Goal: Task Accomplishment & Management: Complete application form

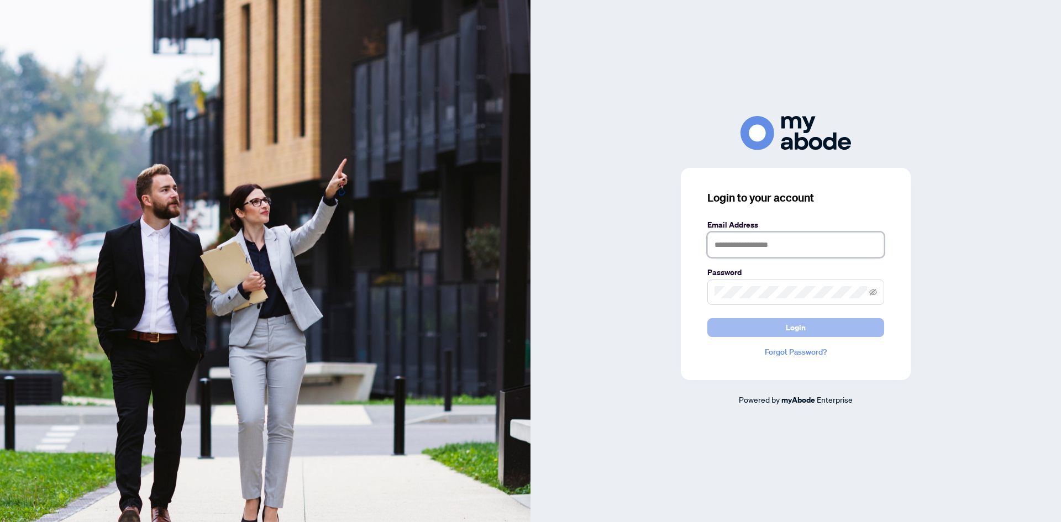
type input "**********"
click at [871, 323] on button "Login" at bounding box center [795, 327] width 177 height 19
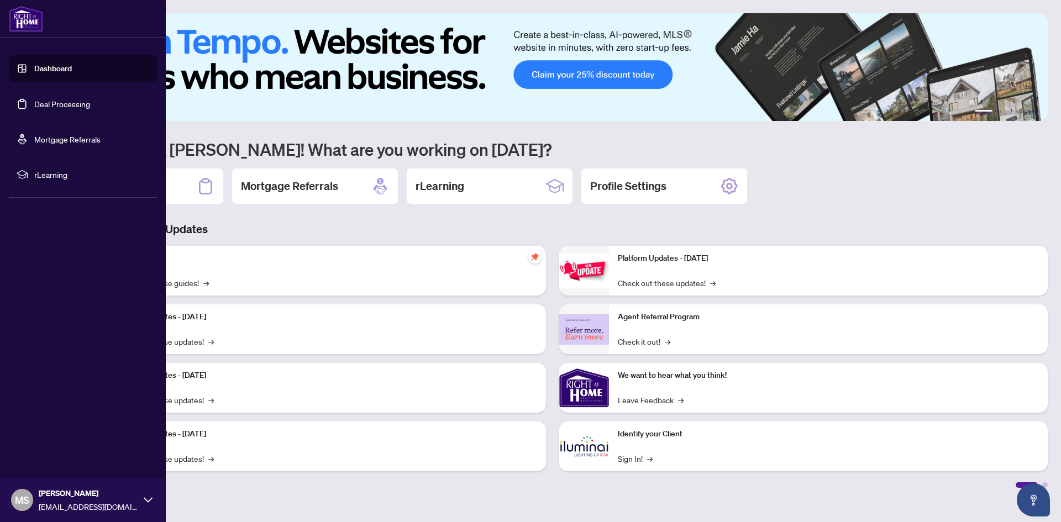
click at [48, 101] on link "Deal Processing" at bounding box center [62, 104] width 56 height 10
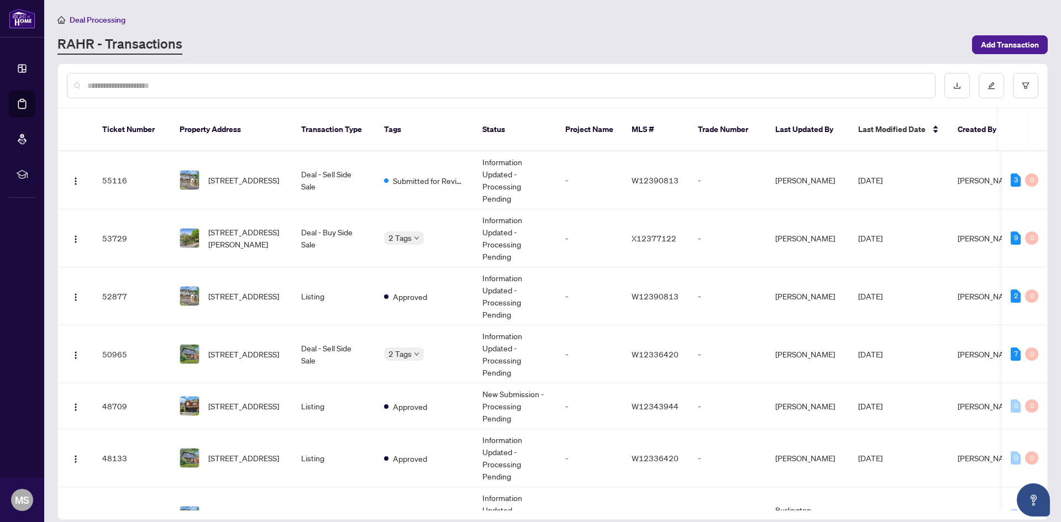
click at [395, 49] on div "RAHR - Transactions" at bounding box center [511, 45] width 908 height 20
drag, startPoint x: 395, startPoint y: 49, endPoint x: 377, endPoint y: 52, distance: 18.5
click at [379, 53] on div "RAHR - Transactions" at bounding box center [511, 45] width 908 height 20
drag, startPoint x: 377, startPoint y: 52, endPoint x: 370, endPoint y: 53, distance: 7.2
click at [371, 50] on div "RAHR - Transactions" at bounding box center [511, 45] width 908 height 20
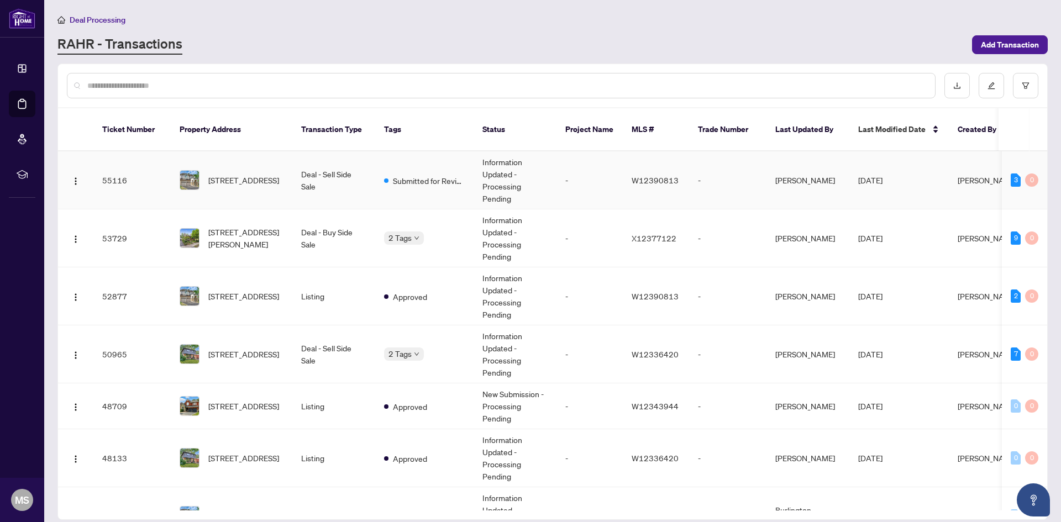
click at [360, 164] on td "Deal - Sell Side Sale" at bounding box center [333, 180] width 83 height 58
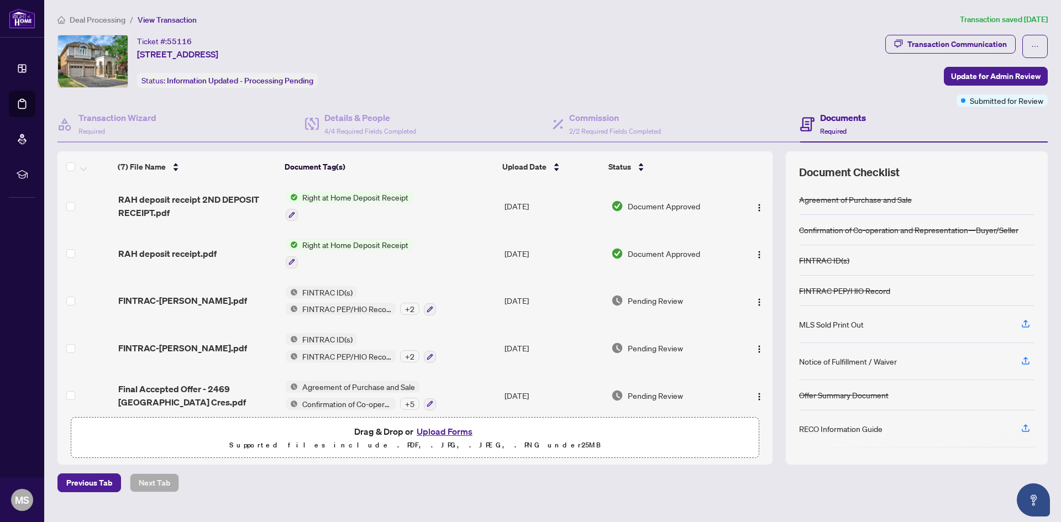
click at [450, 431] on button "Upload Forms" at bounding box center [444, 431] width 62 height 14
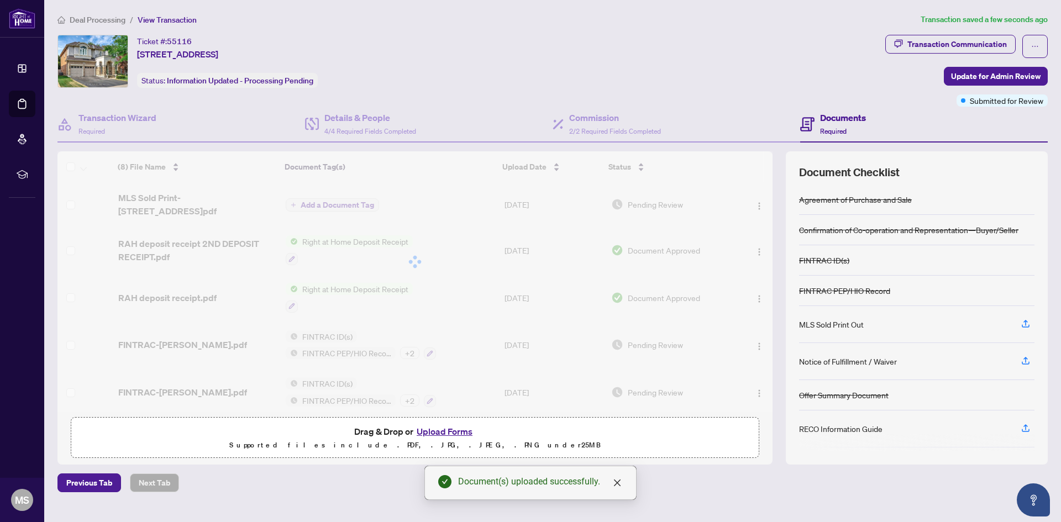
click at [340, 206] on div "(8) File Name Document Tag(s) Upload Date Status (8) File Name Document Tag(s) …" at bounding box center [414, 281] width 715 height 260
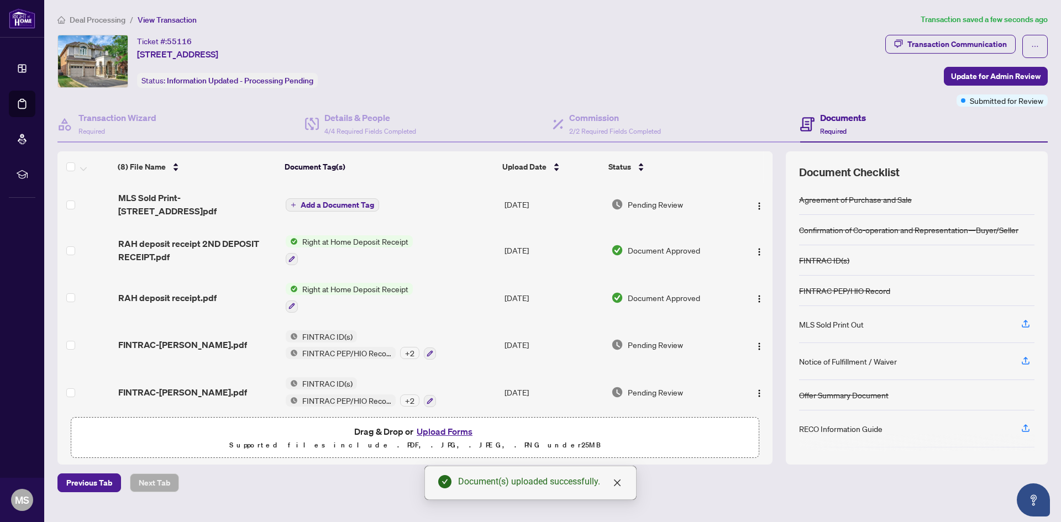
click at [315, 203] on span "Add a Document Tag" at bounding box center [337, 205] width 73 height 8
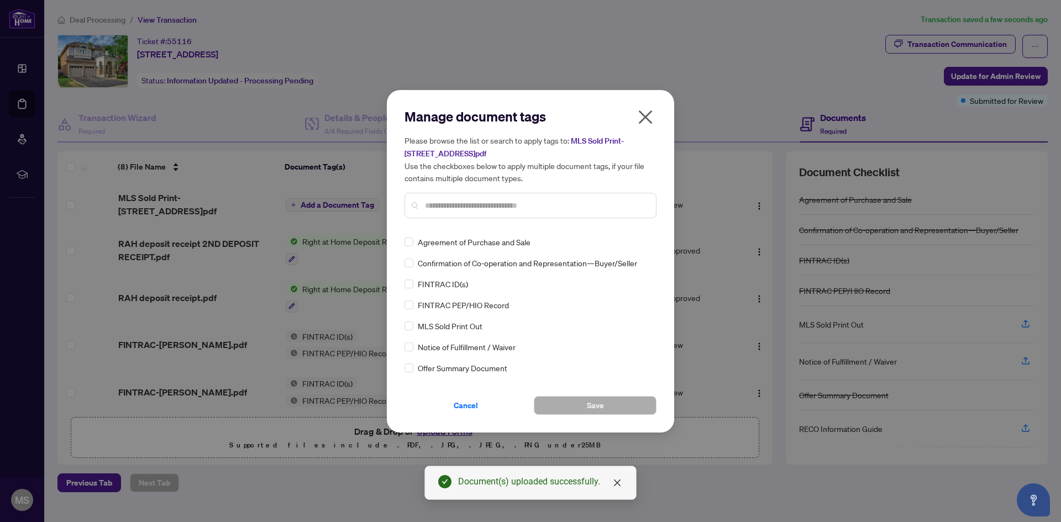
click at [469, 214] on div at bounding box center [530, 205] width 252 height 25
click at [469, 207] on input "text" at bounding box center [536, 205] width 222 height 12
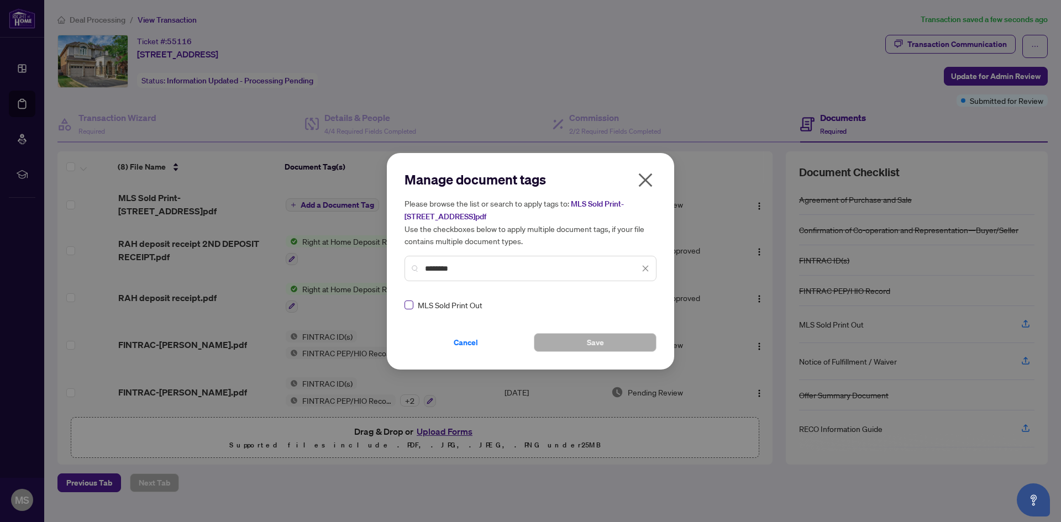
type input "********"
click at [558, 336] on button "Save" at bounding box center [595, 342] width 123 height 19
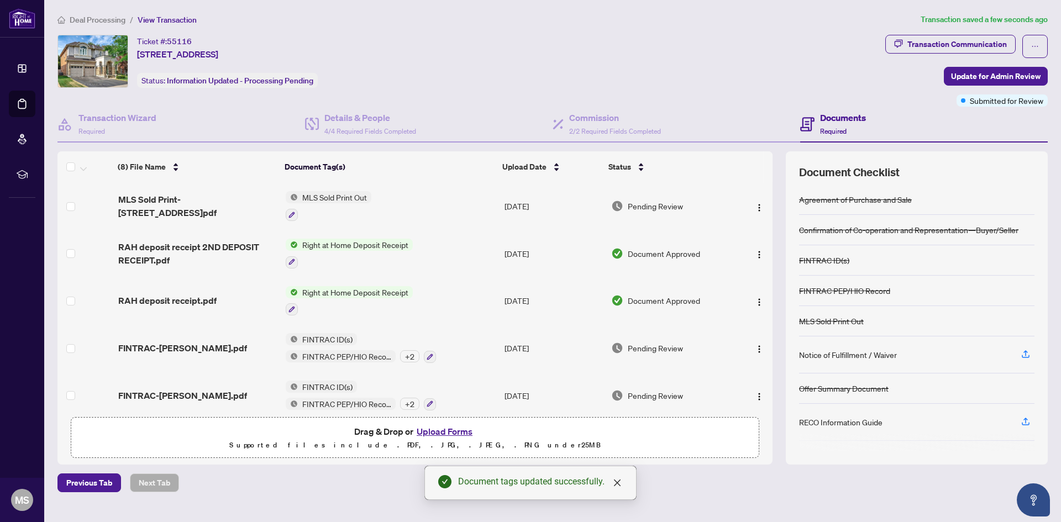
click at [434, 432] on button "Upload Forms" at bounding box center [444, 431] width 62 height 14
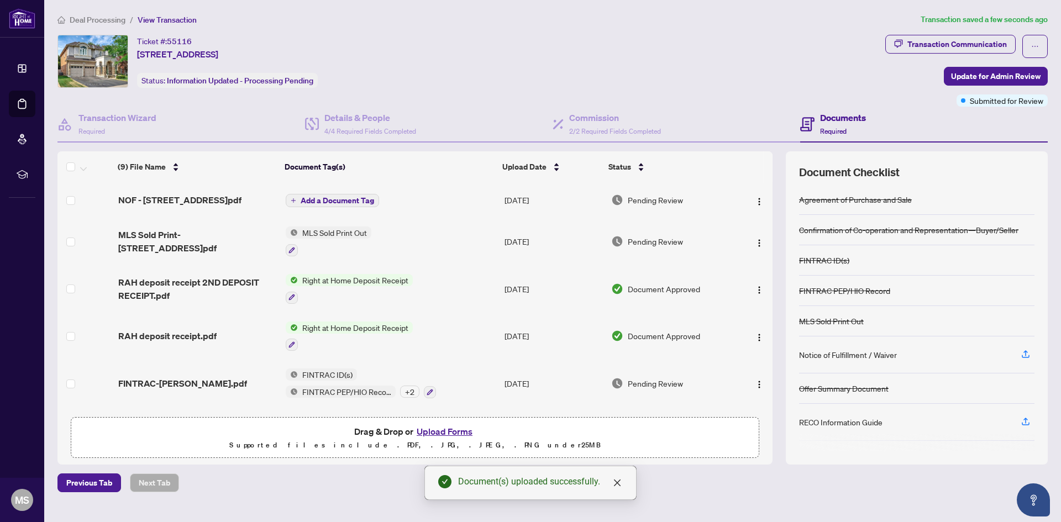
click at [326, 202] on span "Add a Document Tag" at bounding box center [337, 201] width 73 height 8
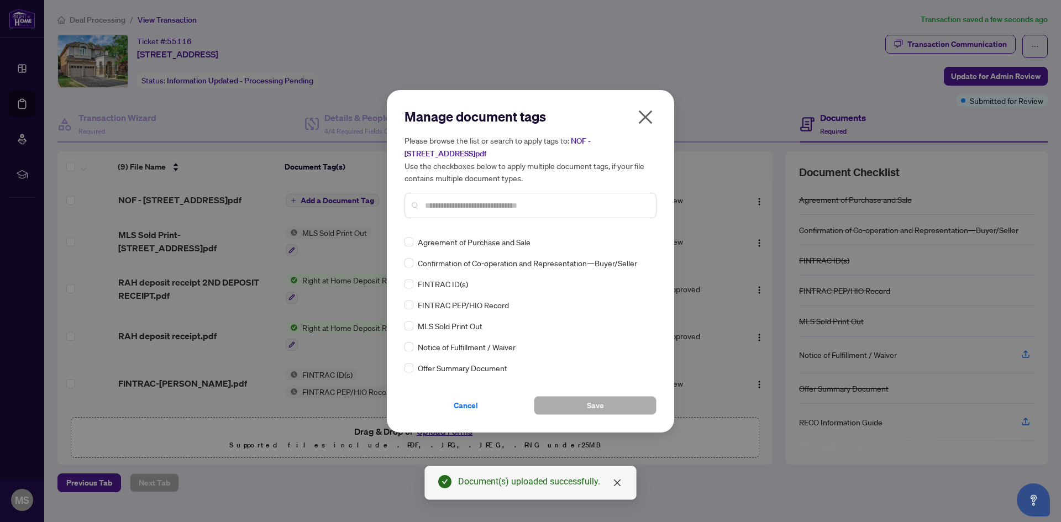
click at [473, 206] on input "text" at bounding box center [536, 205] width 222 height 12
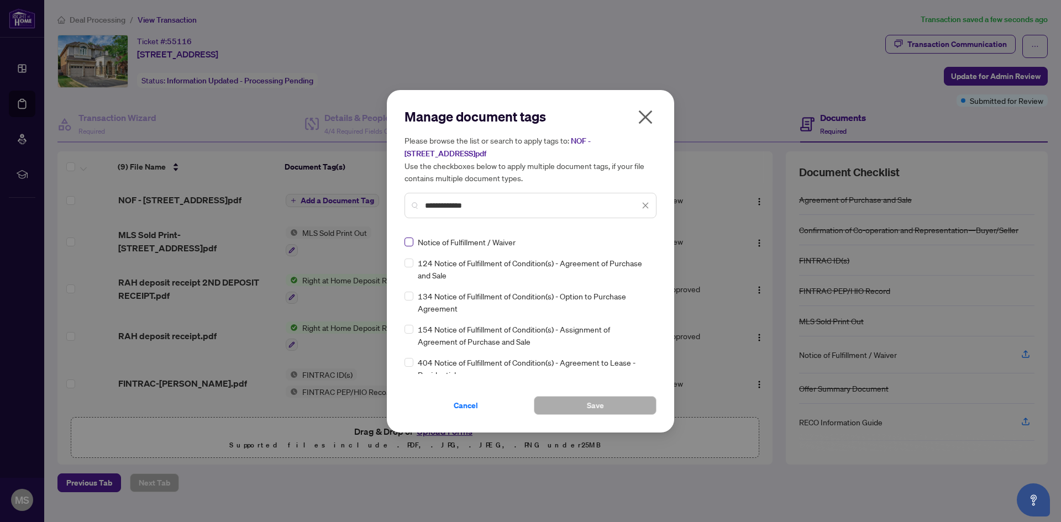
type input "**********"
click at [578, 403] on button "Save" at bounding box center [595, 405] width 123 height 19
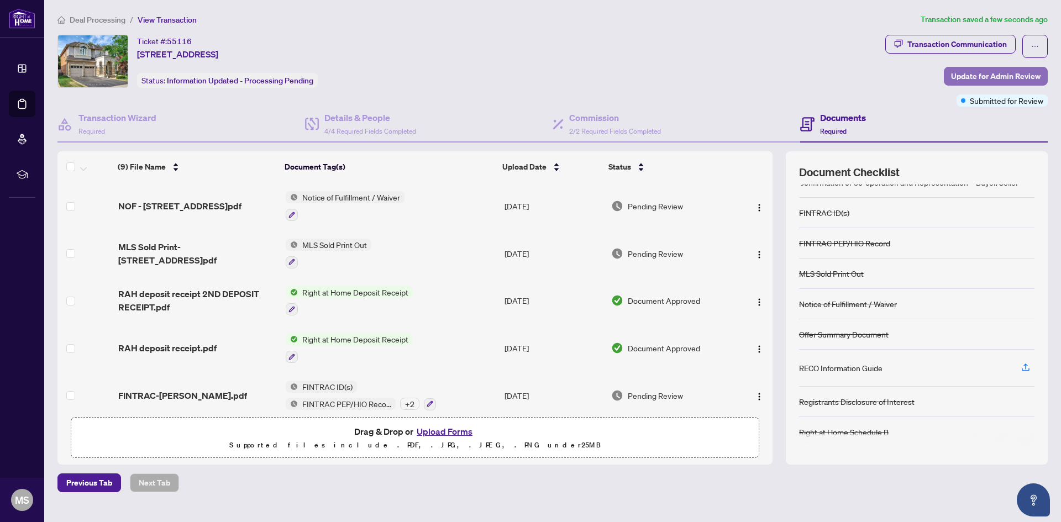
click at [1012, 78] on span "Update for Admin Review" at bounding box center [996, 76] width 90 height 18
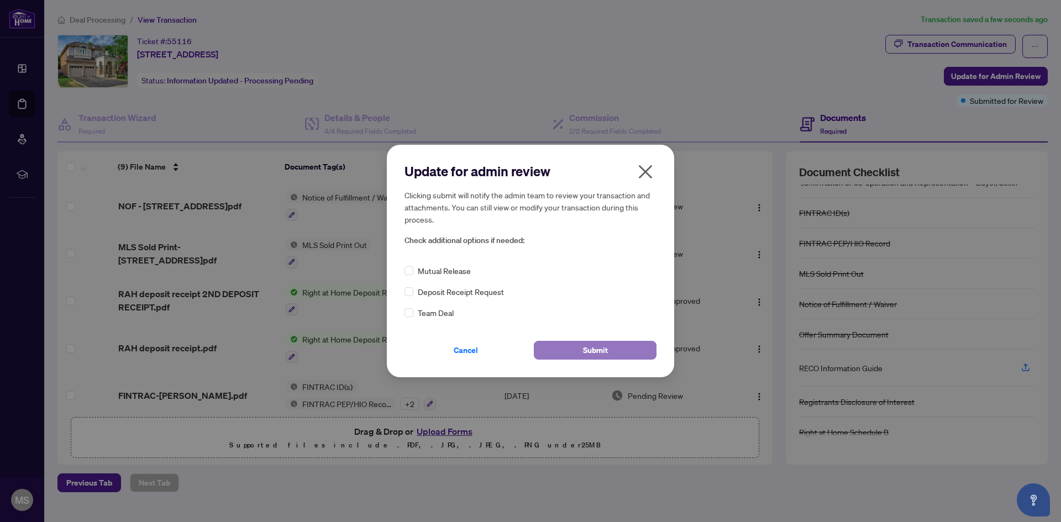
click at [614, 353] on button "Submit" at bounding box center [595, 350] width 123 height 19
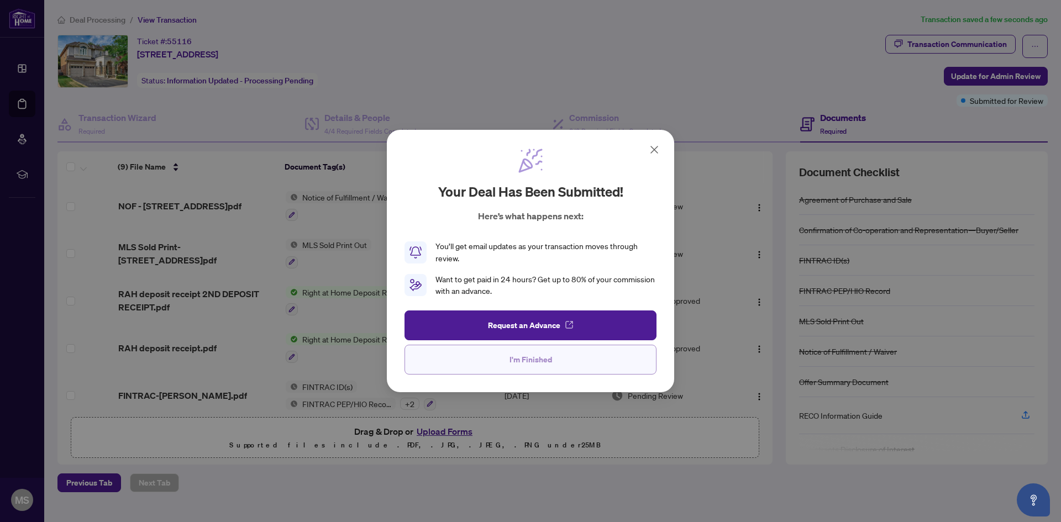
click at [555, 359] on button "I'm Finished" at bounding box center [530, 360] width 252 height 30
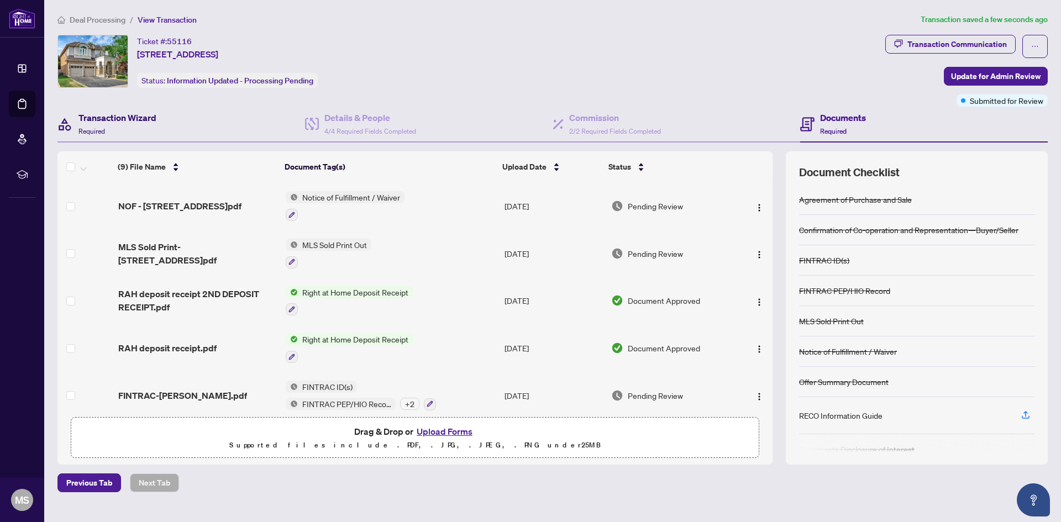
click at [124, 120] on h4 "Transaction Wizard" at bounding box center [117, 117] width 78 height 13
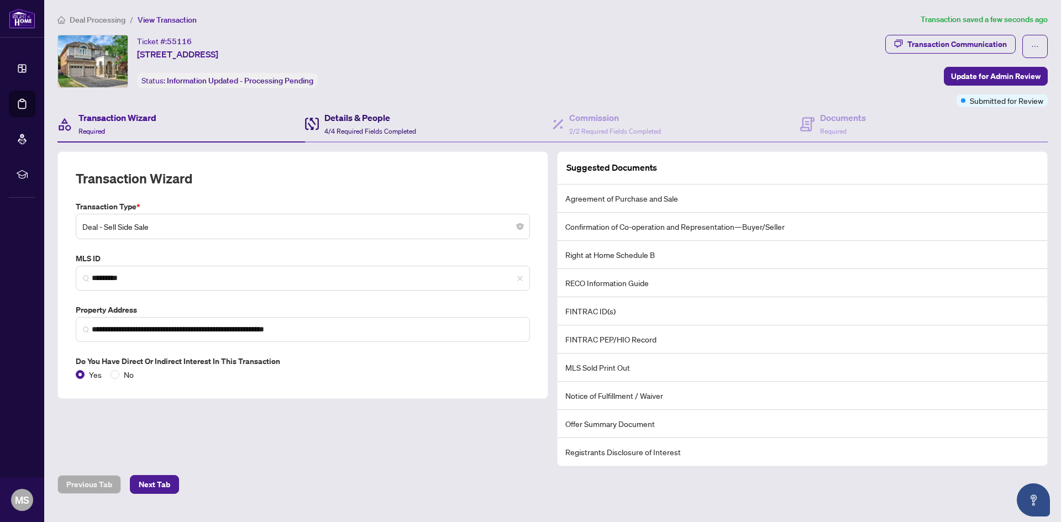
click at [386, 127] on span "4/4 Required Fields Completed" at bounding box center [370, 131] width 92 height 8
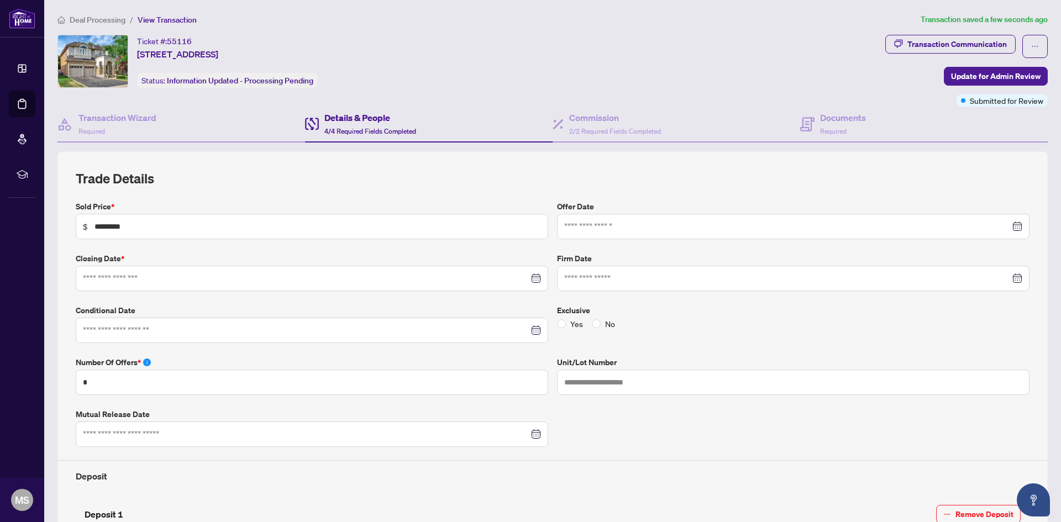
type input "**********"
click at [588, 282] on input at bounding box center [787, 278] width 446 height 12
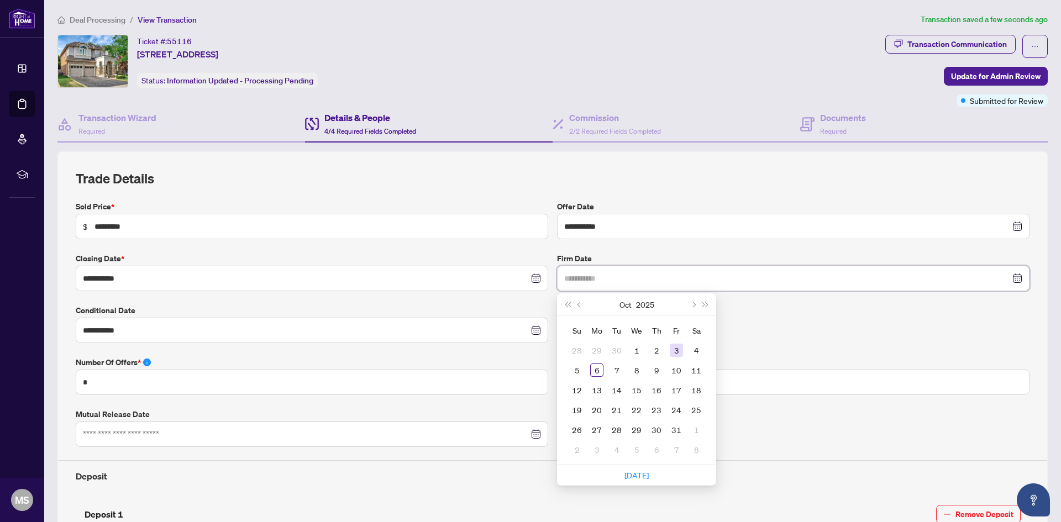
type input "**********"
click at [670, 349] on div "3" at bounding box center [676, 350] width 13 height 13
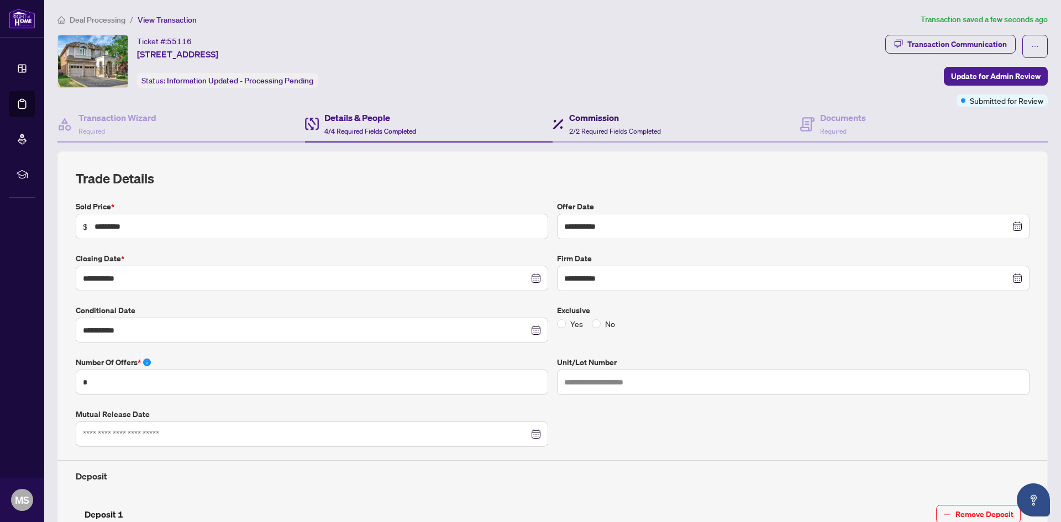
click at [619, 123] on h4 "Commission" at bounding box center [615, 117] width 92 height 13
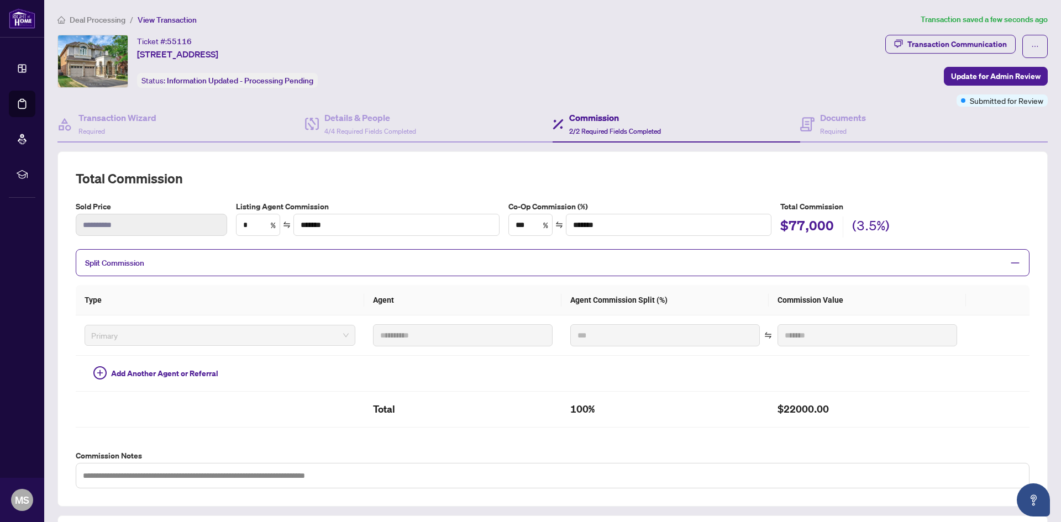
click at [956, 75] on span "Update for Admin Review" at bounding box center [996, 76] width 90 height 18
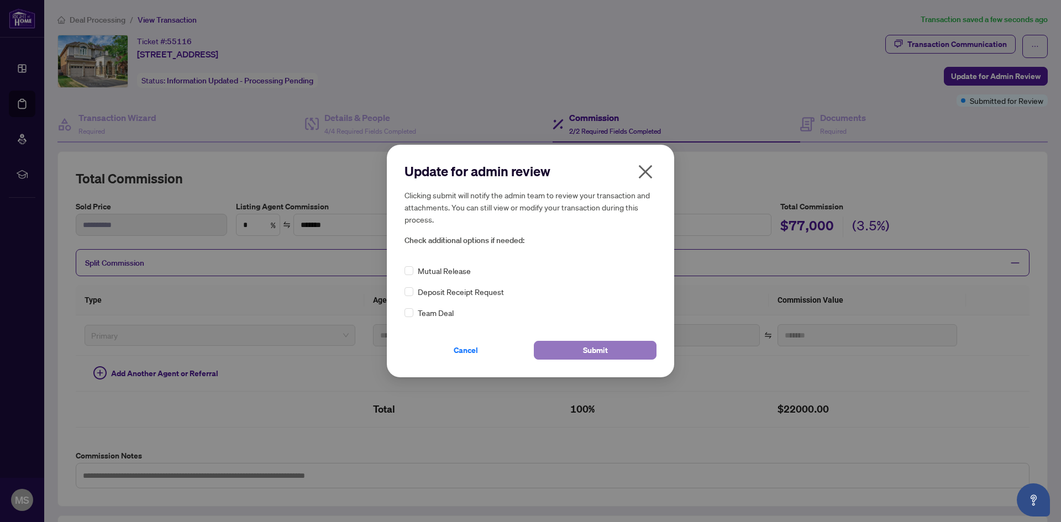
click at [601, 346] on span "Submit" at bounding box center [595, 350] width 25 height 18
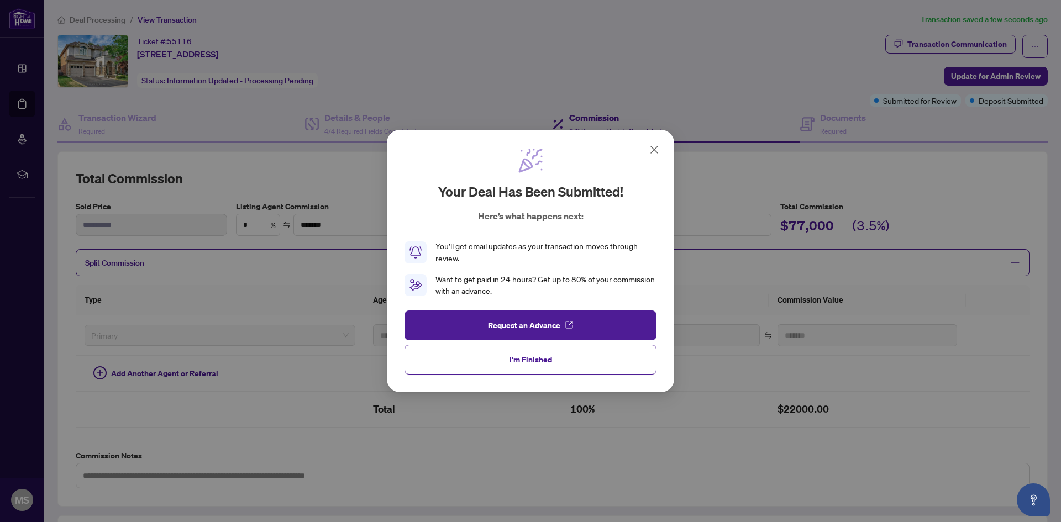
drag, startPoint x: 555, startPoint y: 370, endPoint x: 574, endPoint y: 359, distance: 21.5
click at [555, 370] on button "I'm Finished" at bounding box center [530, 360] width 252 height 30
